Goal: Transaction & Acquisition: Obtain resource

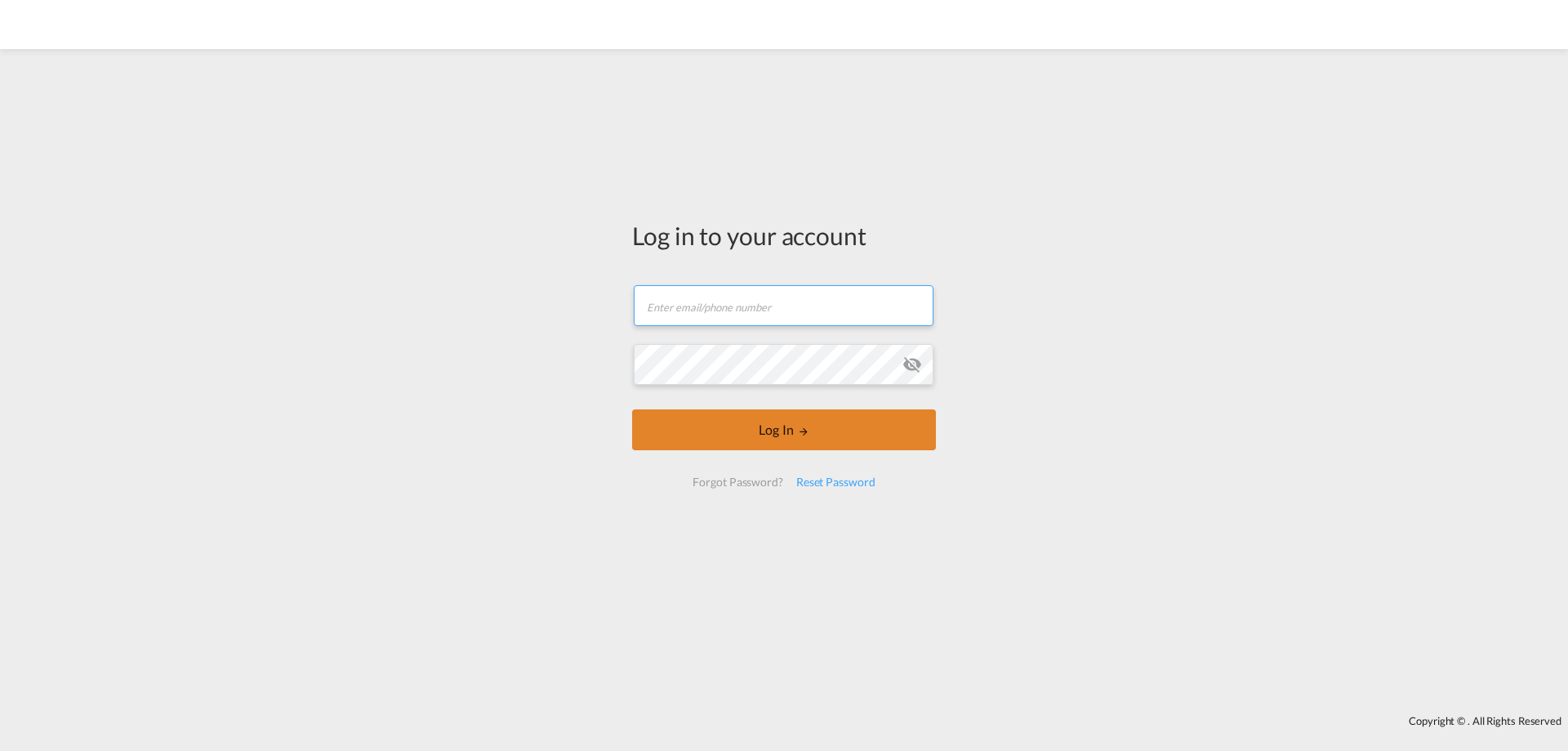
type input "[PERSON_NAME][EMAIL_ADDRESS][PERSON_NAME][PERSON_NAME][DOMAIN_NAME]"
click at [756, 425] on button "Log In" at bounding box center [784, 430] width 304 height 41
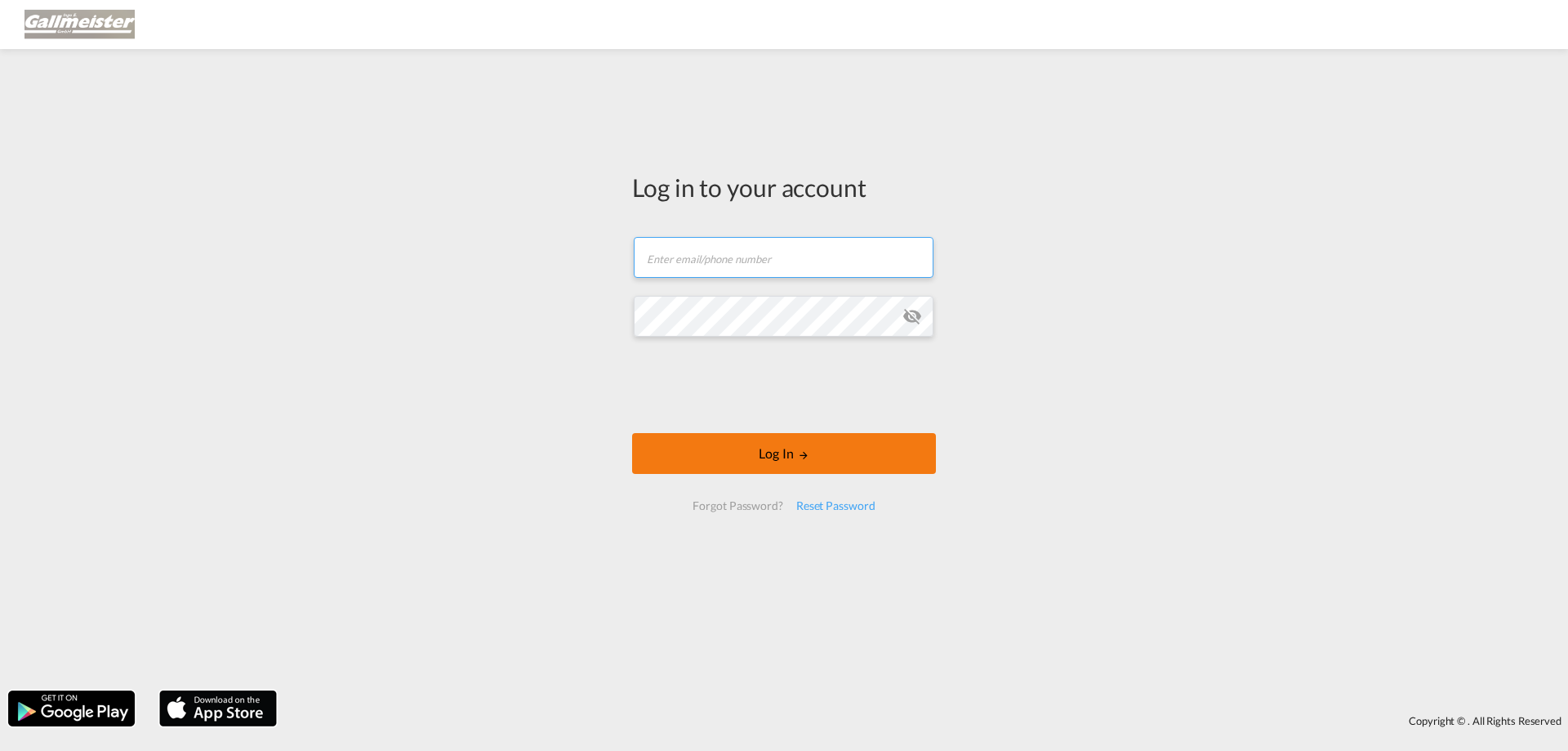
type input "[PERSON_NAME][EMAIL_ADDRESS][PERSON_NAME][PERSON_NAME][DOMAIN_NAME]"
click at [723, 468] on button "Log In" at bounding box center [784, 453] width 304 height 41
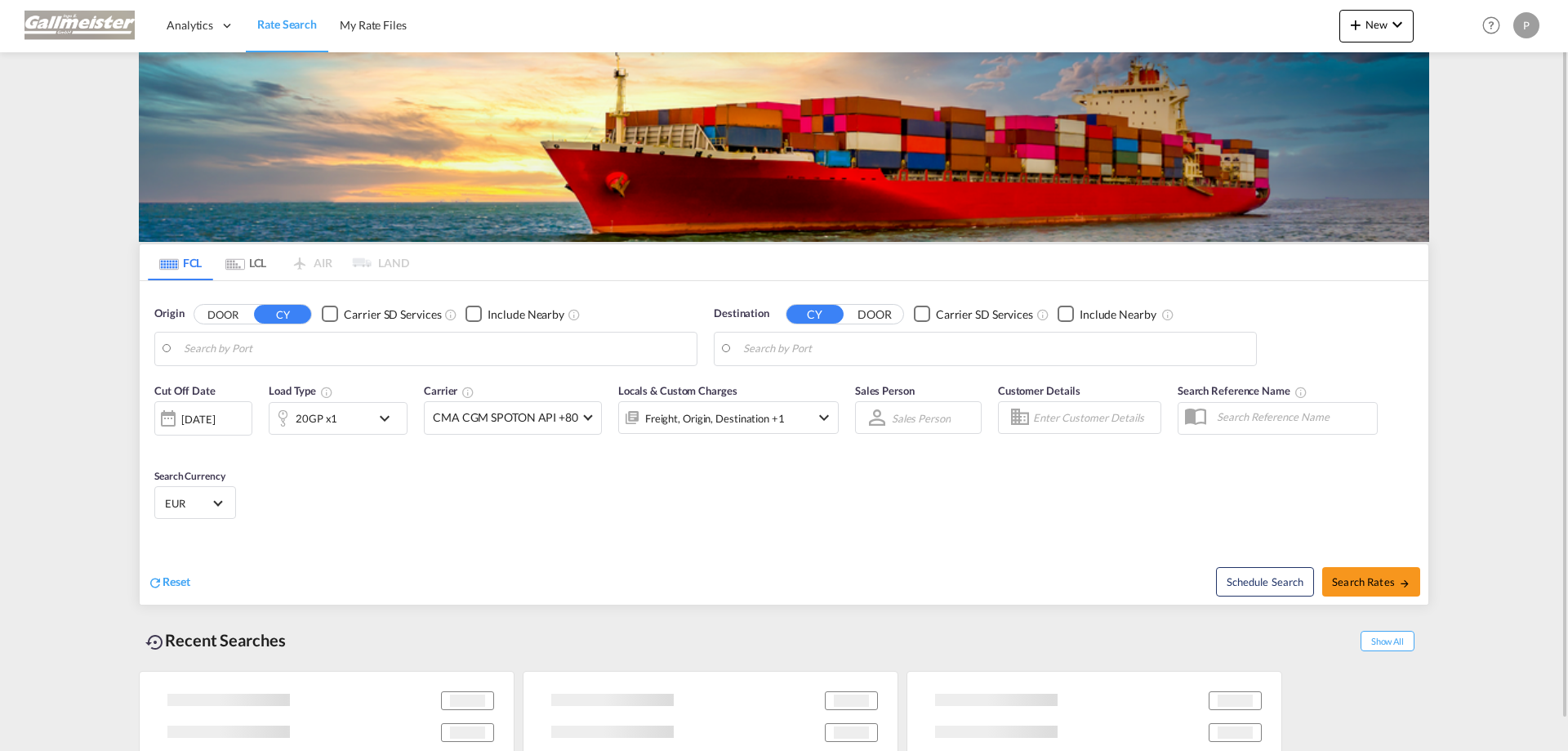
type input "Hamburg, DEHAM"
type input "Jeddah, SAJED"
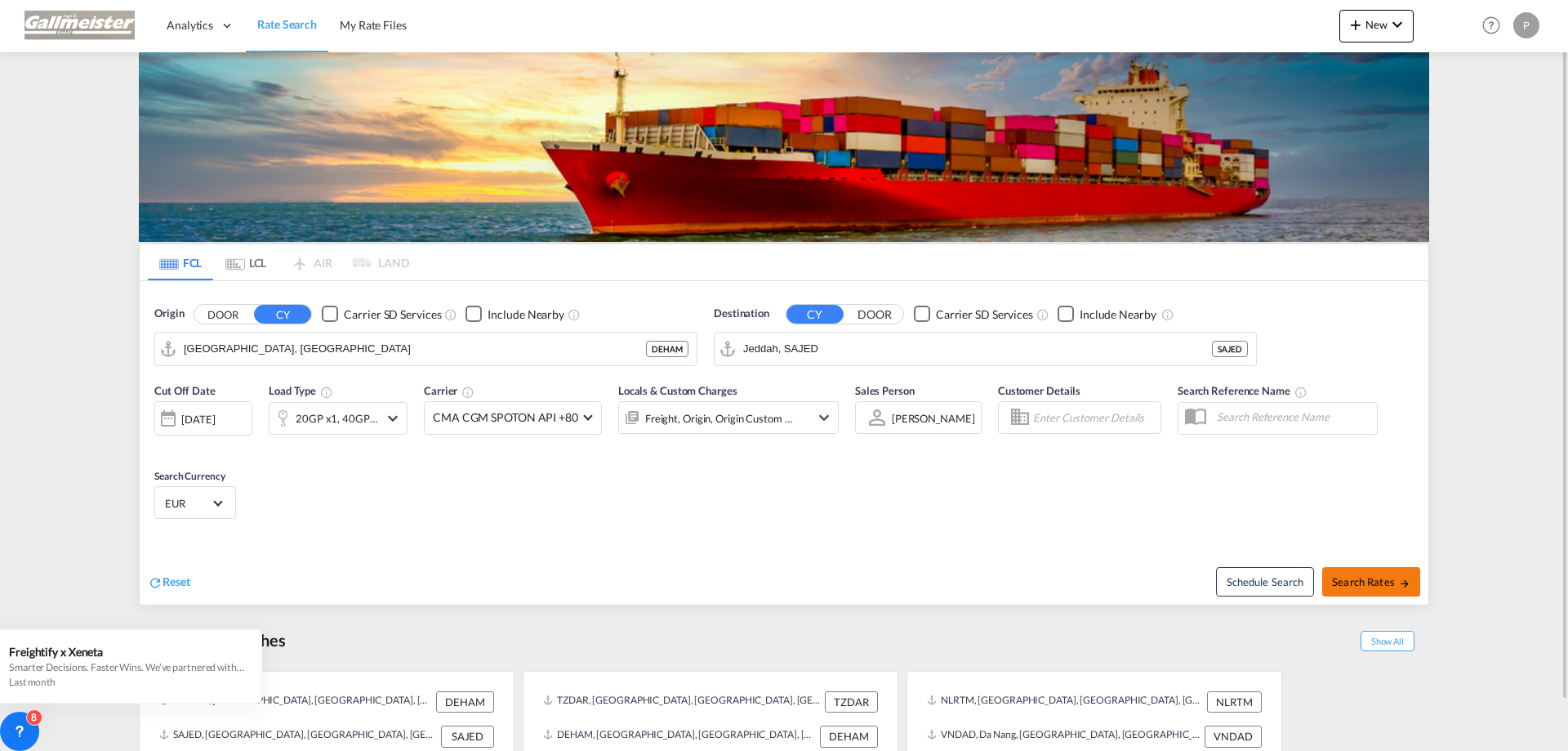
click at [1360, 590] on button "Search Rates" at bounding box center [1371, 582] width 98 height 29
type input "DEHAM to SAJED / 21 Aug 2025"
